Goal: Use online tool/utility

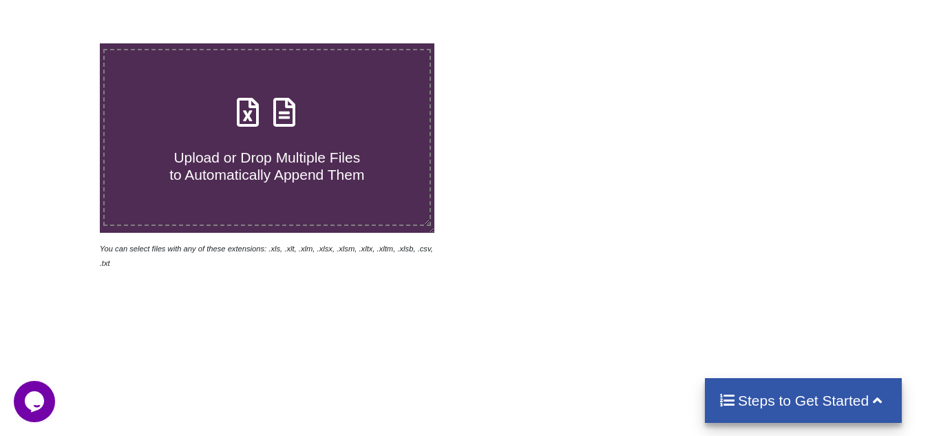
scroll to position [206, 0]
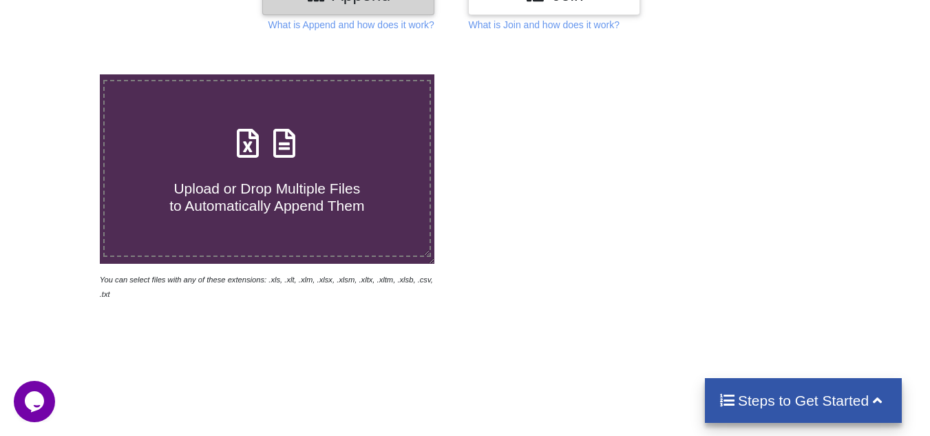
click at [271, 117] on label "Upload or Drop Multiple Files to Automatically Append Them" at bounding box center [267, 168] width 328 height 177
click at [62, 74] on input "Upload or Drop Multiple Files to Automatically Append Them" at bounding box center [62, 74] width 0 height 0
type input "C:\fakepath\06-08.xlsx"
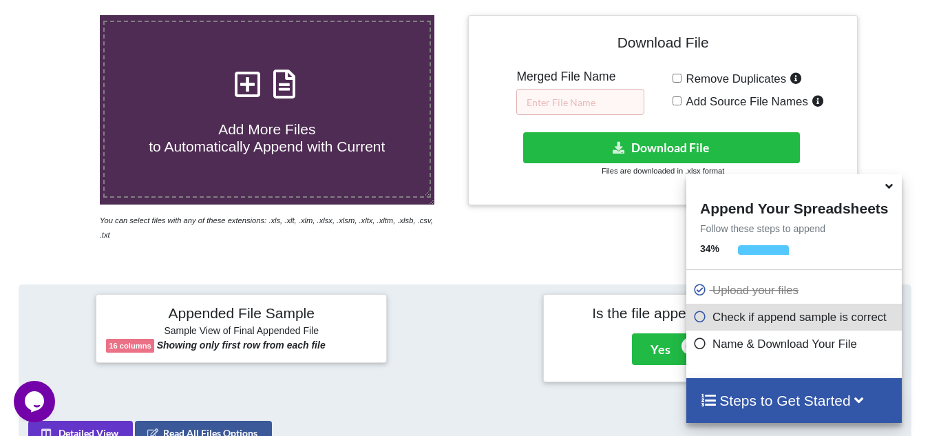
scroll to position [260, 0]
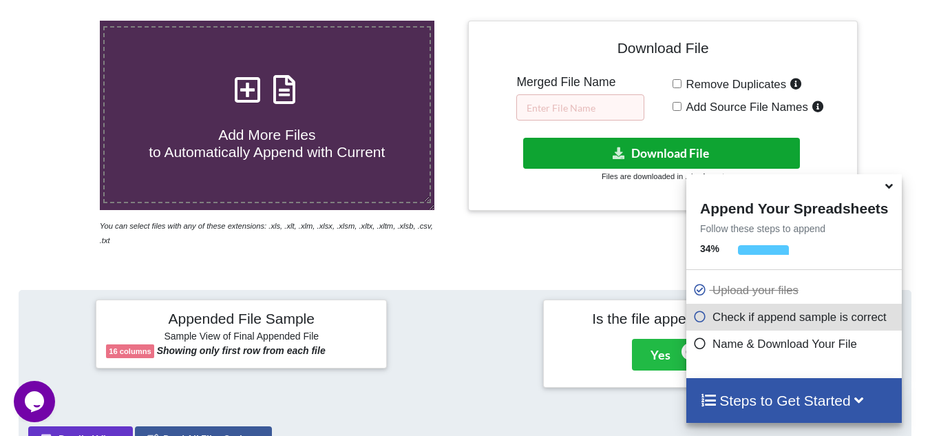
click at [621, 162] on button "Download File" at bounding box center [661, 153] width 277 height 31
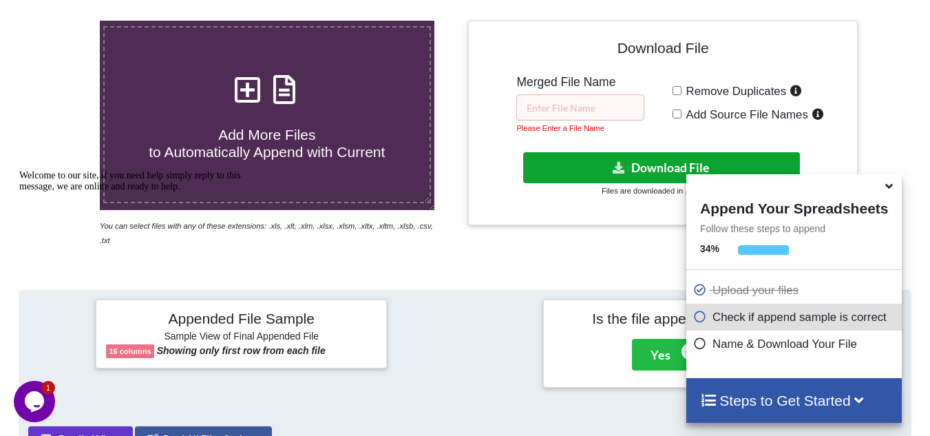
click at [582, 165] on button "Download File" at bounding box center [661, 167] width 277 height 31
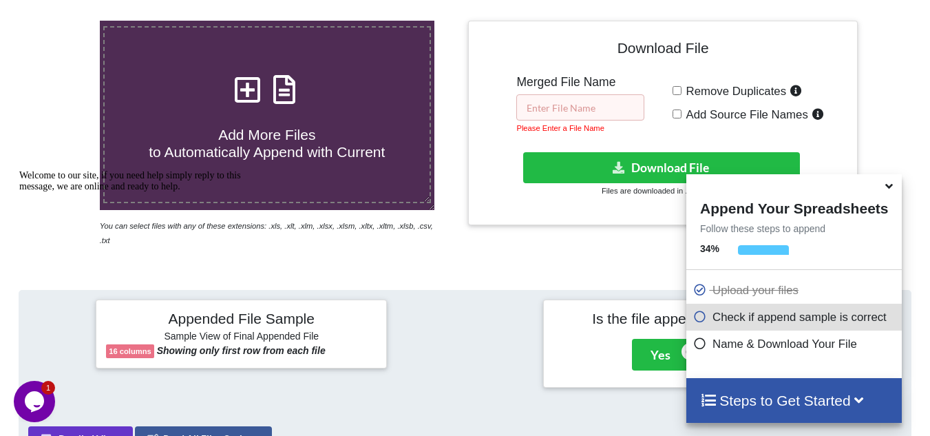
click at [559, 105] on input "text" at bounding box center [580, 107] width 128 height 26
paste input "02-2024 SPT PPH23"
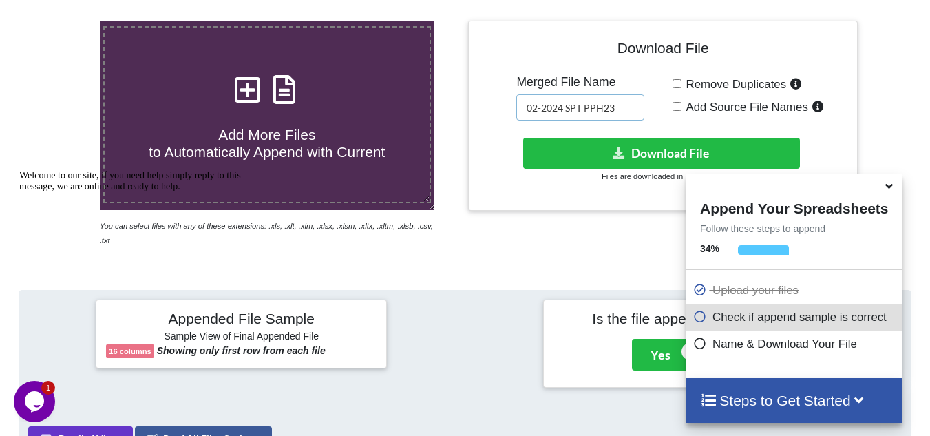
drag, startPoint x: 537, startPoint y: 107, endPoint x: 513, endPoint y: 105, distance: 23.4
click at [513, 105] on div "Download File Merged File Name 02-2024 SPT PPH23 Remove Duplicates Add Source F…" at bounding box center [662, 116] width 368 height 170
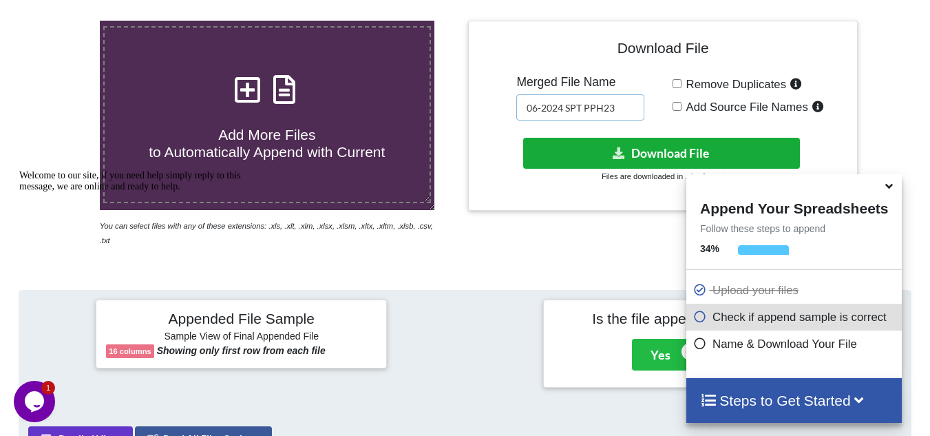
type input "06-2024 SPT PPH23"
click at [565, 161] on button "Download File" at bounding box center [661, 153] width 277 height 31
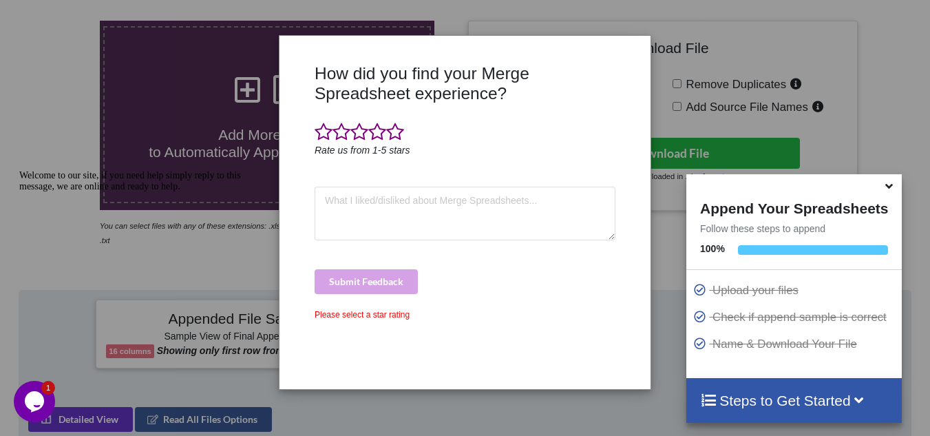
click at [85, 136] on div "How did you find your Merge Spreadsheet experience? Rate us from 1-5 stars Subm…" at bounding box center [465, 218] width 930 height 436
click at [194, 151] on div "How did you find your Merge Spreadsheet experience? Rate us from 1-5 stars Subm…" at bounding box center [465, 218] width 930 height 436
click at [395, 130] on span at bounding box center [395, 131] width 18 height 19
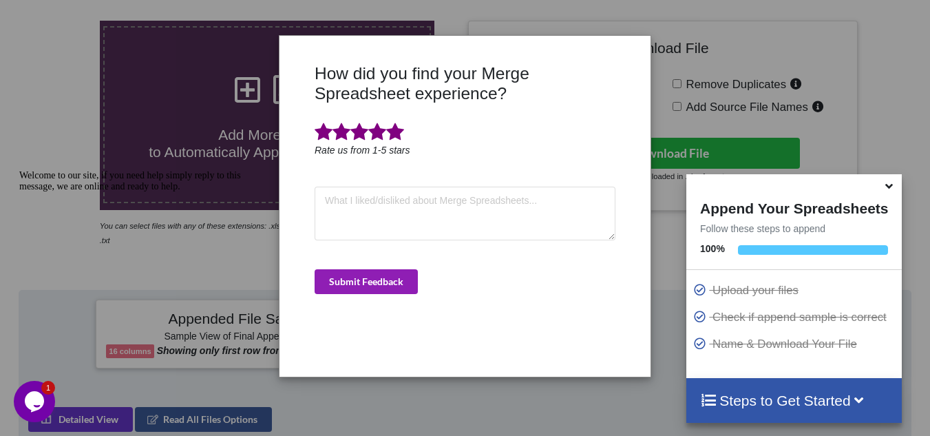
click at [393, 287] on button "Submit Feedback" at bounding box center [365, 281] width 103 height 25
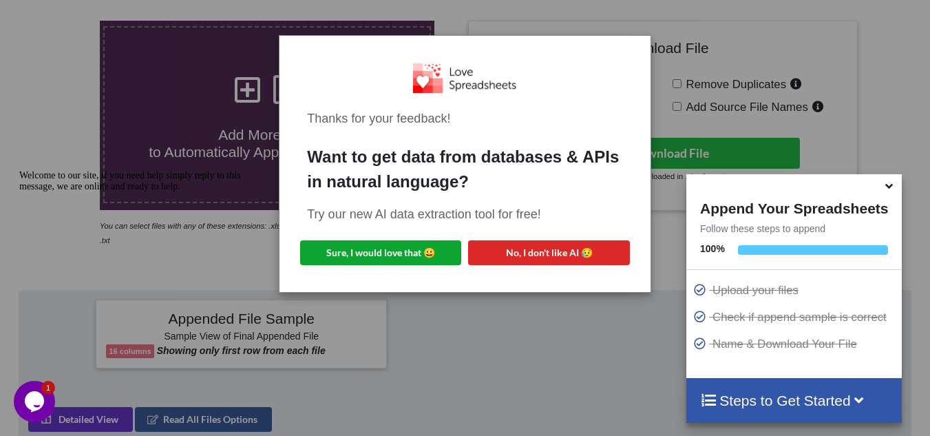
click at [403, 258] on button "Sure, I would love that 😀" at bounding box center [380, 252] width 161 height 25
click at [155, 115] on div "Thanks for your feedback! Want to get data from databases & APIs in natural lan…" at bounding box center [465, 218] width 930 height 436
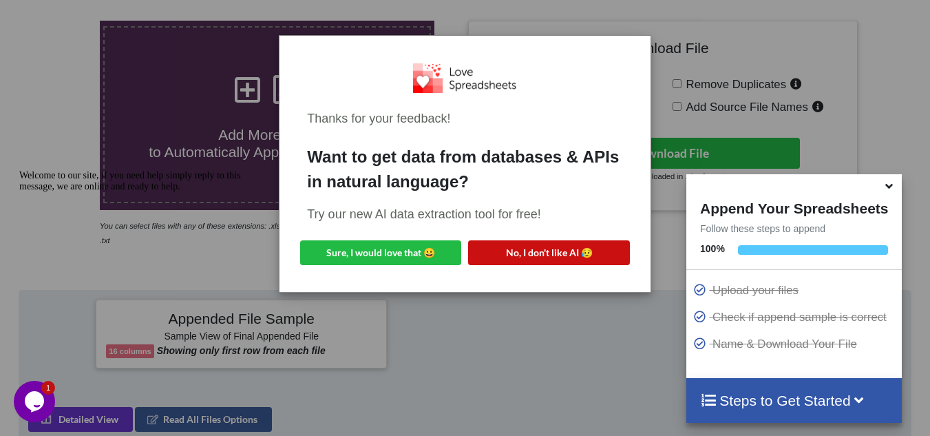
click at [509, 248] on button "No, I don't like AI 😥" at bounding box center [548, 252] width 161 height 25
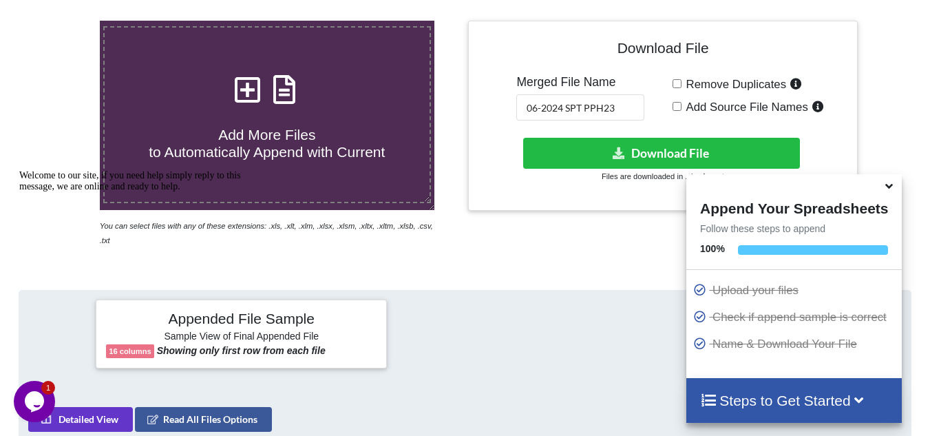
click at [335, 131] on h4 "Add More Files to Automatically Append with Current" at bounding box center [267, 135] width 325 height 52
click at [62, 21] on input "Add More Files to Automatically Append with Current" at bounding box center [62, 21] width 0 height 0
type input "C:\fakepath\04-5.xlsx"
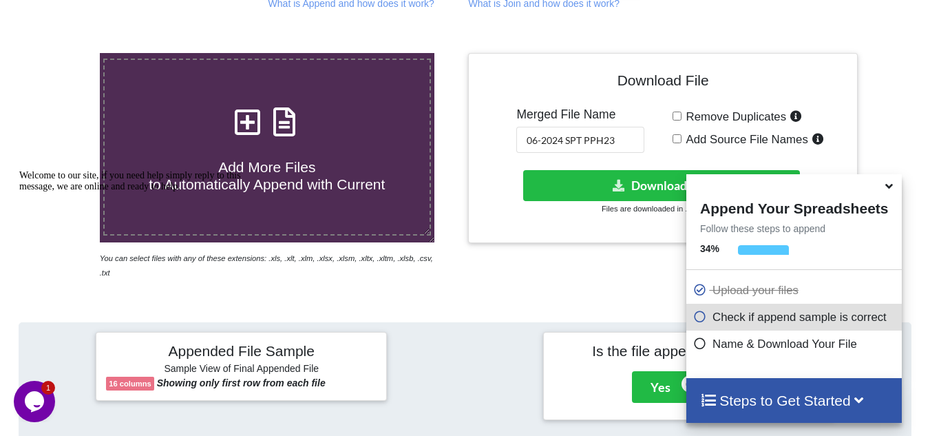
scroll to position [191, 0]
